Goal: Task Accomplishment & Management: Use online tool/utility

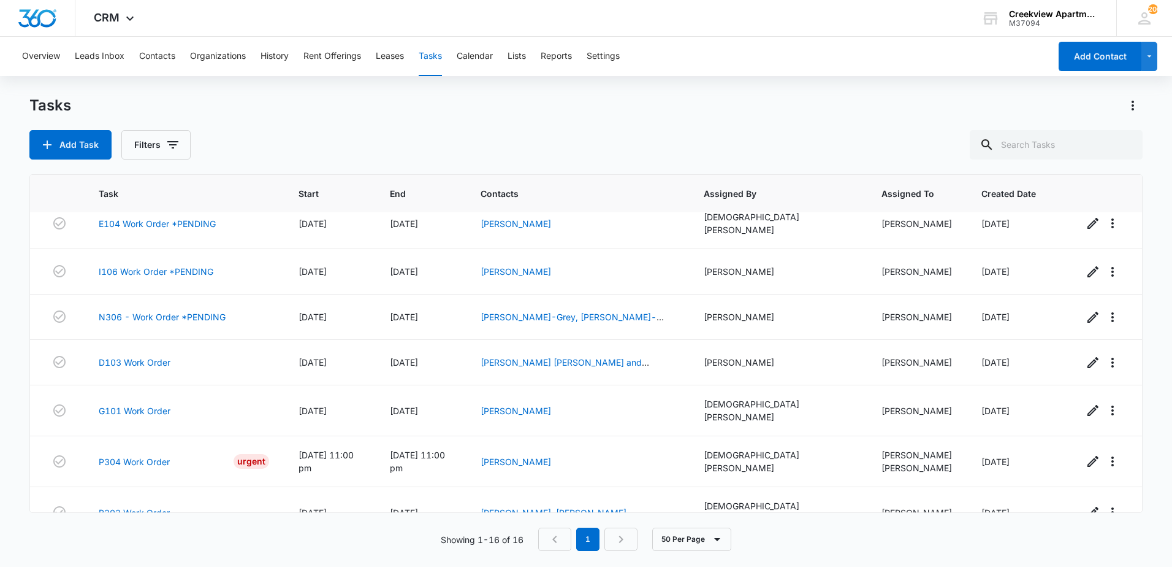
scroll to position [437, 0]
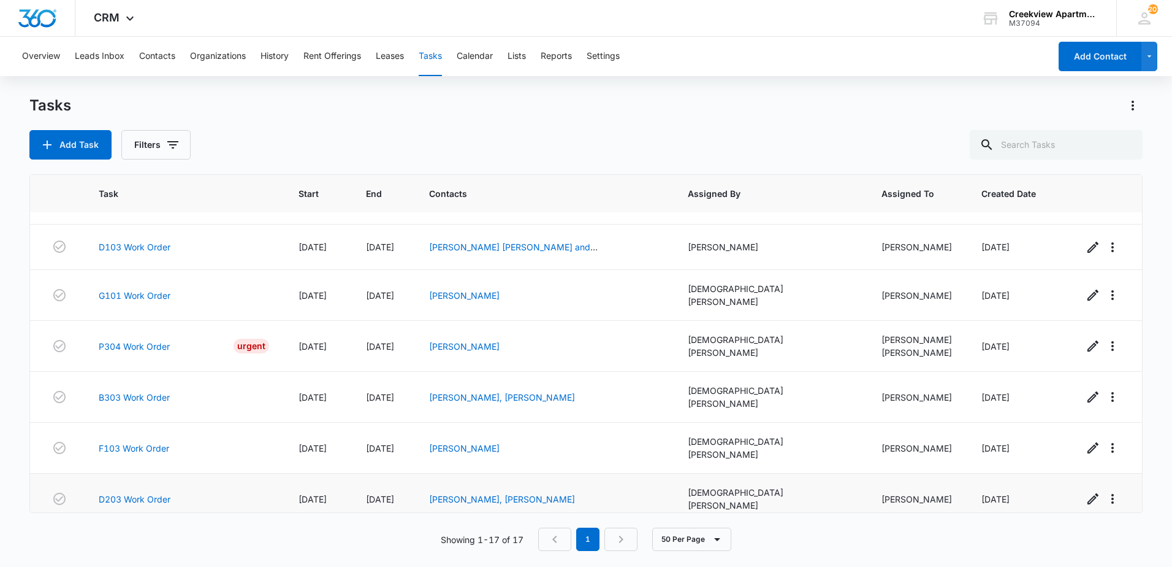
scroll to position [483, 0]
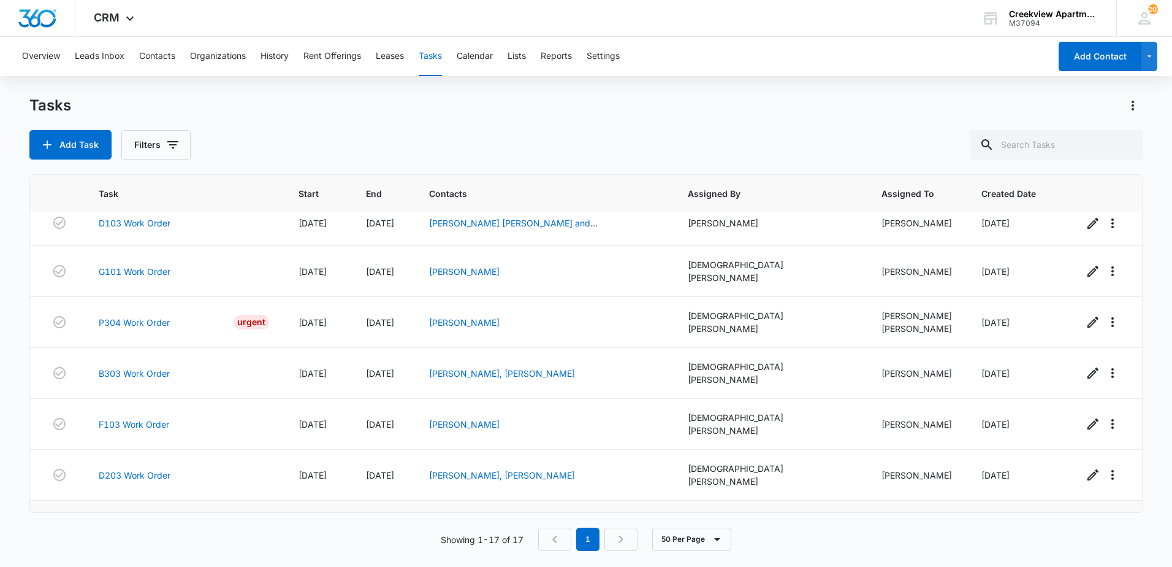
click at [148, 516] on link "D103 - Work Order" at bounding box center [139, 522] width 80 height 13
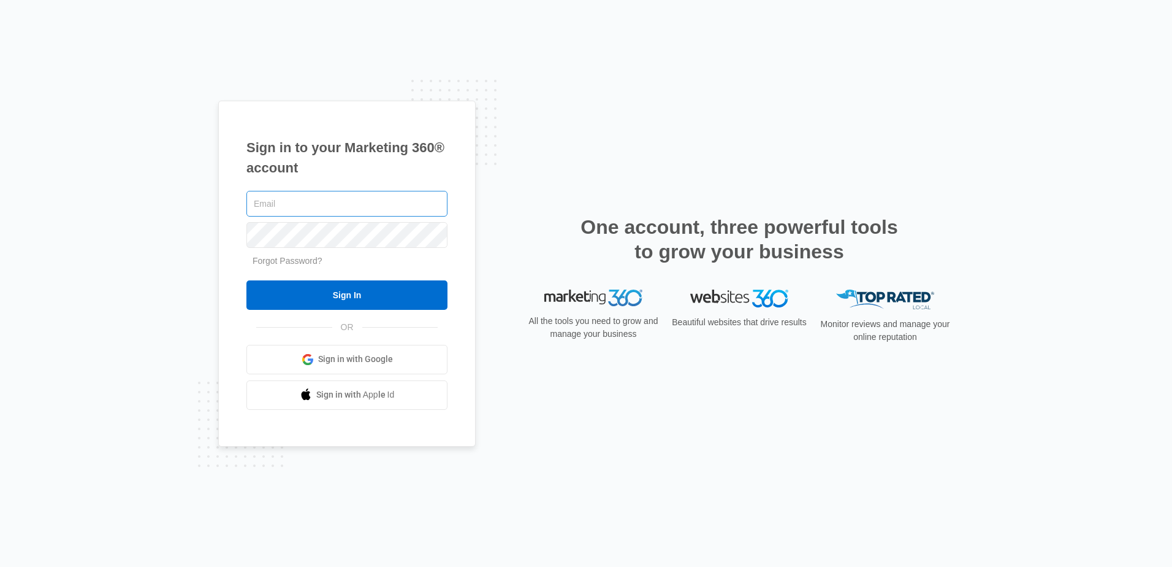
click at [316, 206] on input "text" at bounding box center [346, 204] width 201 height 26
type input "c"
type input "[EMAIL_ADDRESS][DOMAIN_NAME]"
click at [246, 280] on input "Sign In" at bounding box center [346, 294] width 201 height 29
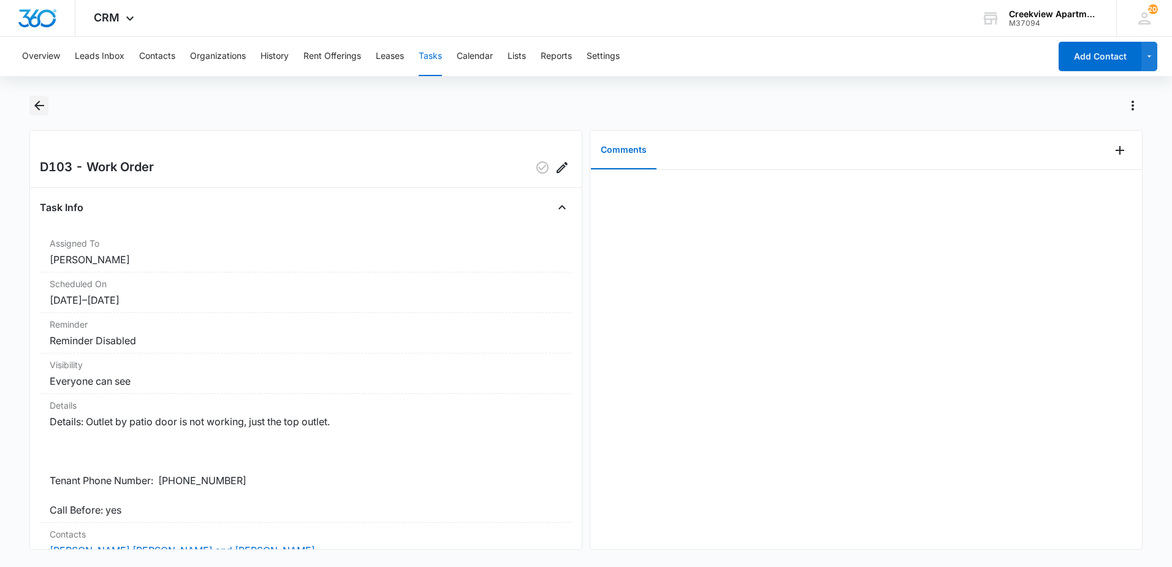
click at [46, 112] on icon "Back" at bounding box center [39, 105] width 15 height 15
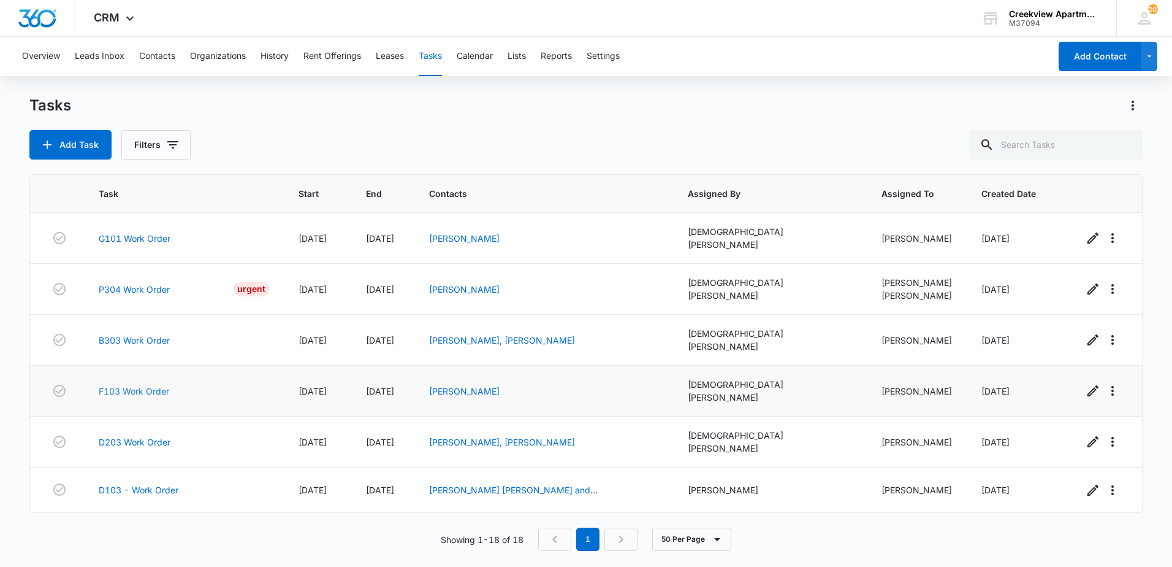
scroll to position [528, 0]
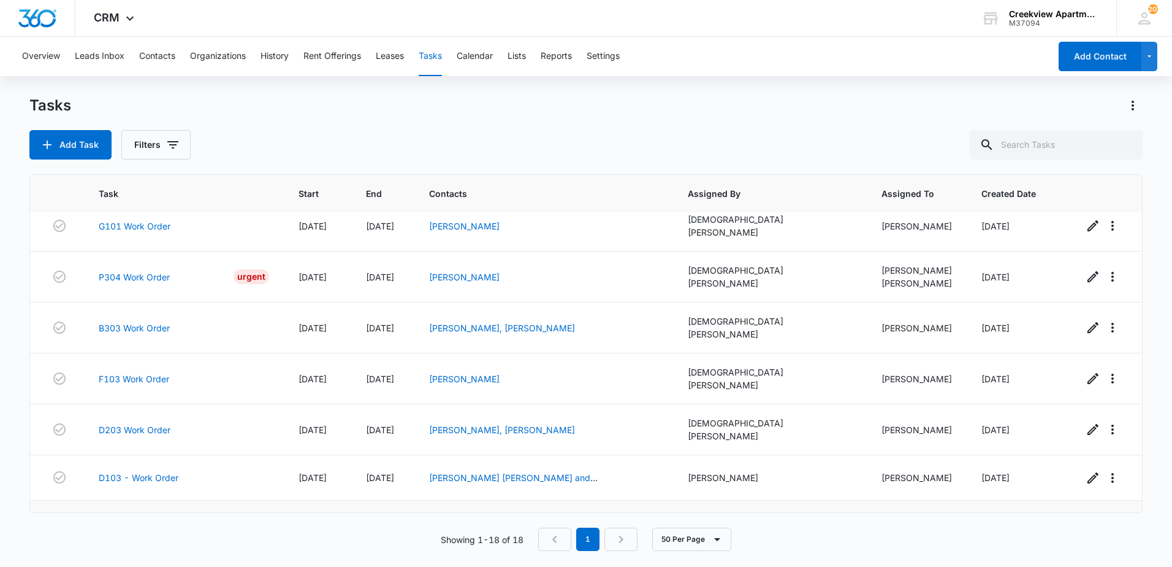
click at [139, 516] on link "H307 Work Order" at bounding box center [135, 522] width 72 height 13
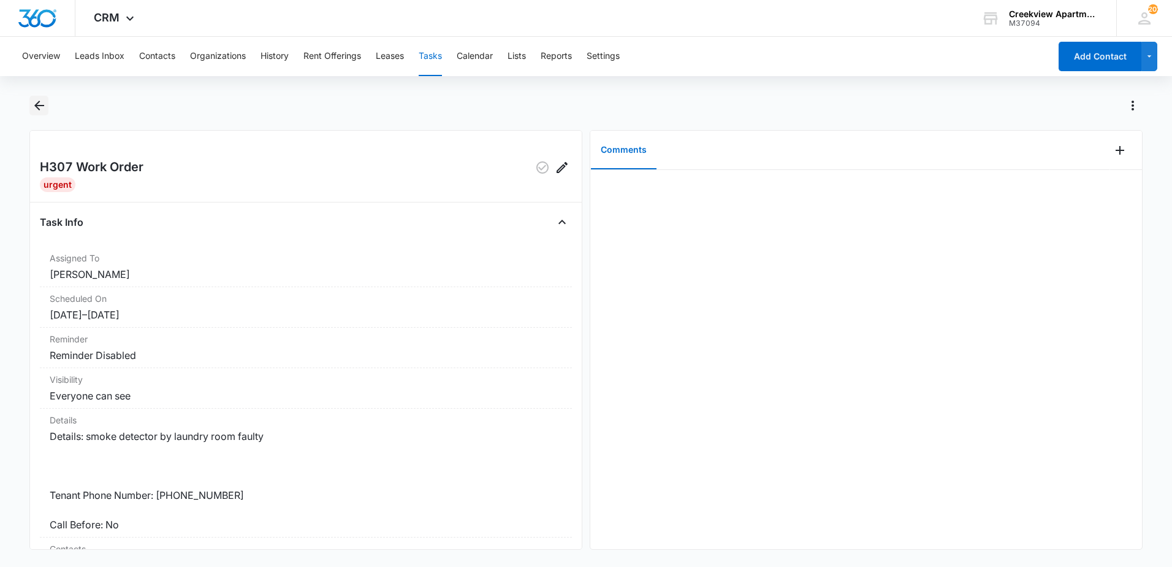
click at [39, 107] on icon "Back" at bounding box center [39, 105] width 15 height 15
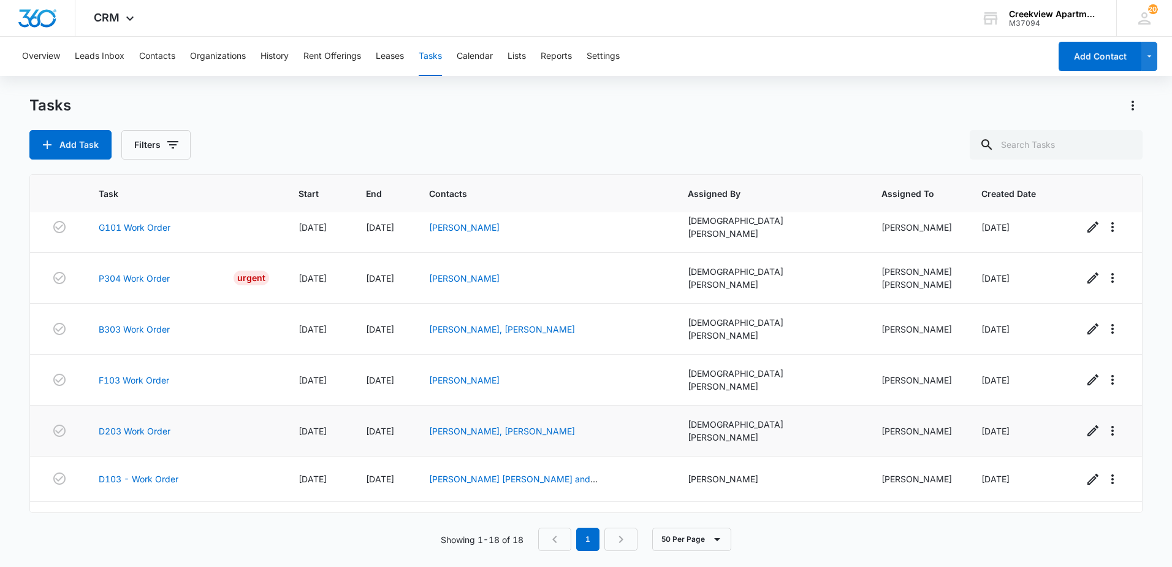
scroll to position [528, 0]
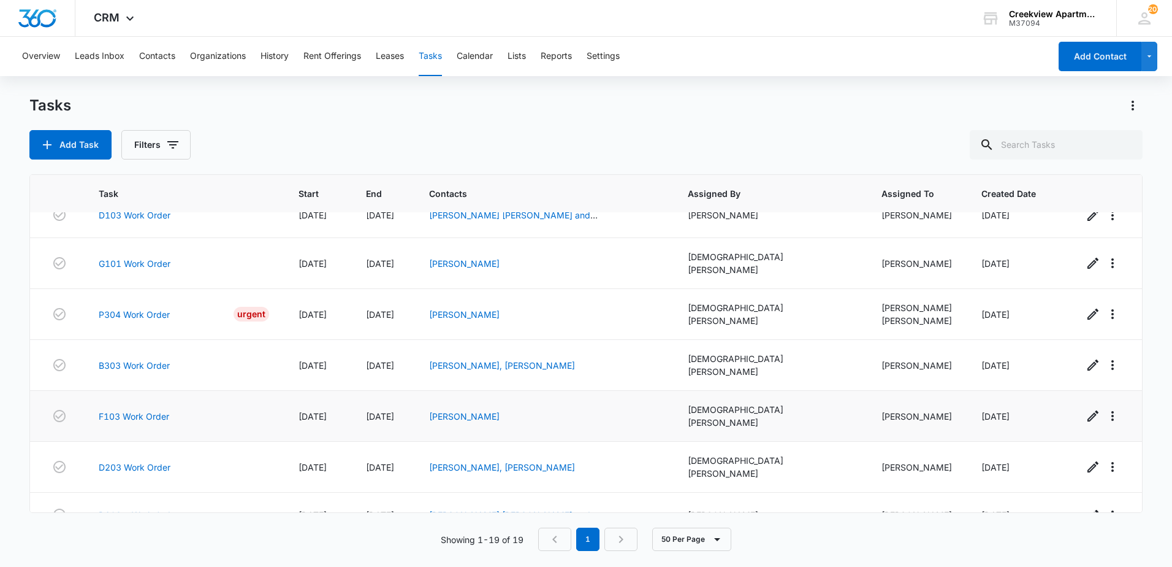
scroll to position [573, 0]
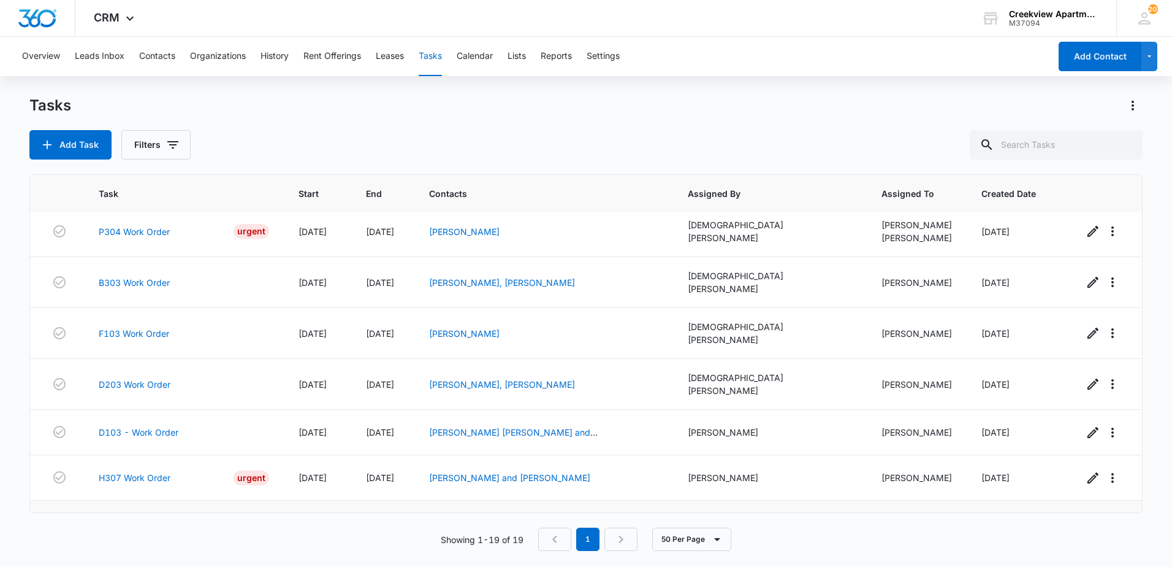
click at [134, 516] on link "O105 - Work Order" at bounding box center [139, 522] width 80 height 13
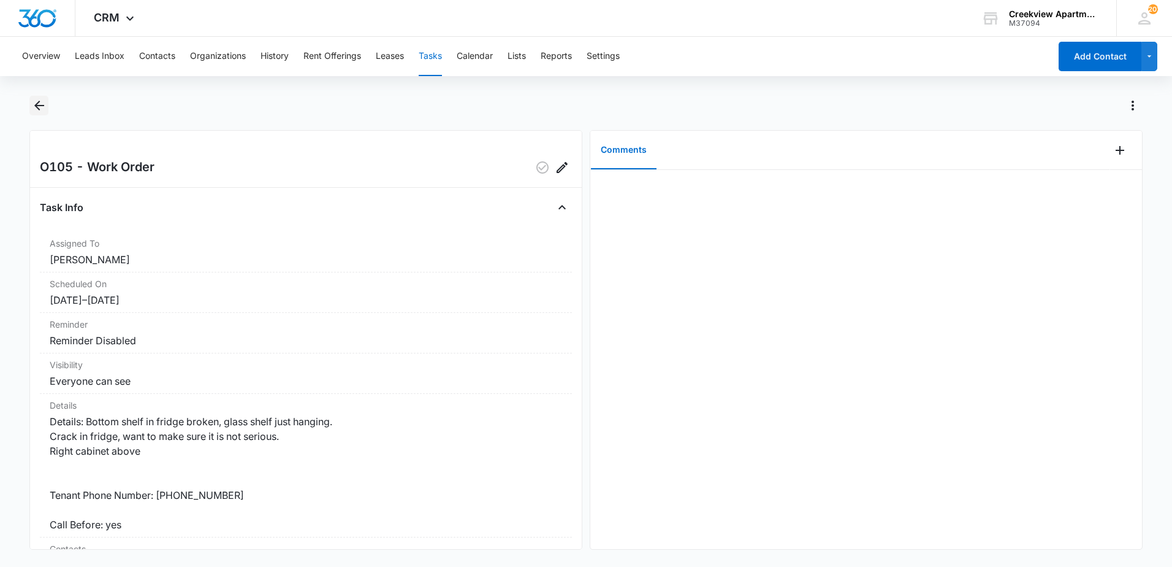
click at [31, 113] on button "Back" at bounding box center [38, 106] width 19 height 20
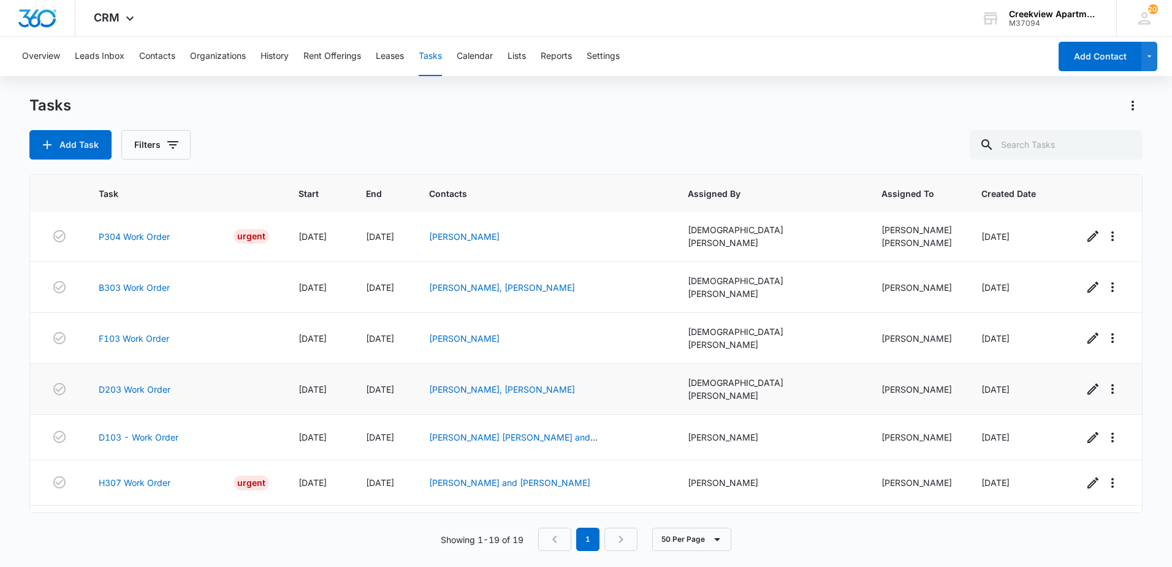
scroll to position [573, 0]
